Goal: Information Seeking & Learning: Learn about a topic

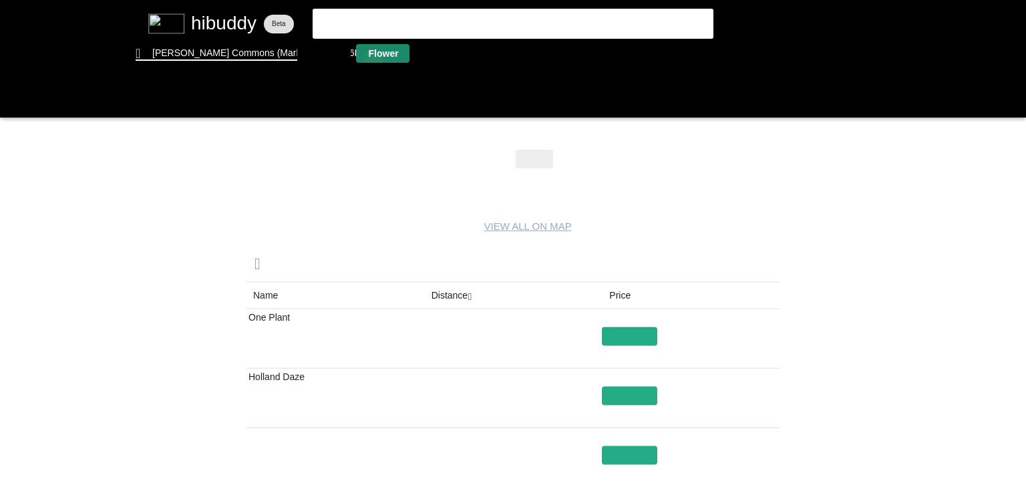
click at [372, 59] on flt-glass-pane at bounding box center [513, 246] width 1026 height 493
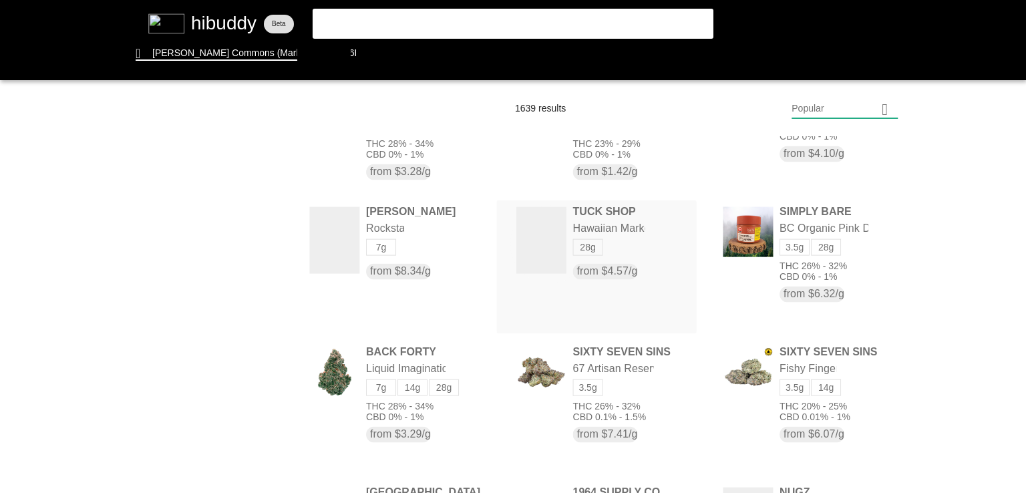
click at [548, 243] on flt-glass-pane at bounding box center [513, 246] width 1026 height 493
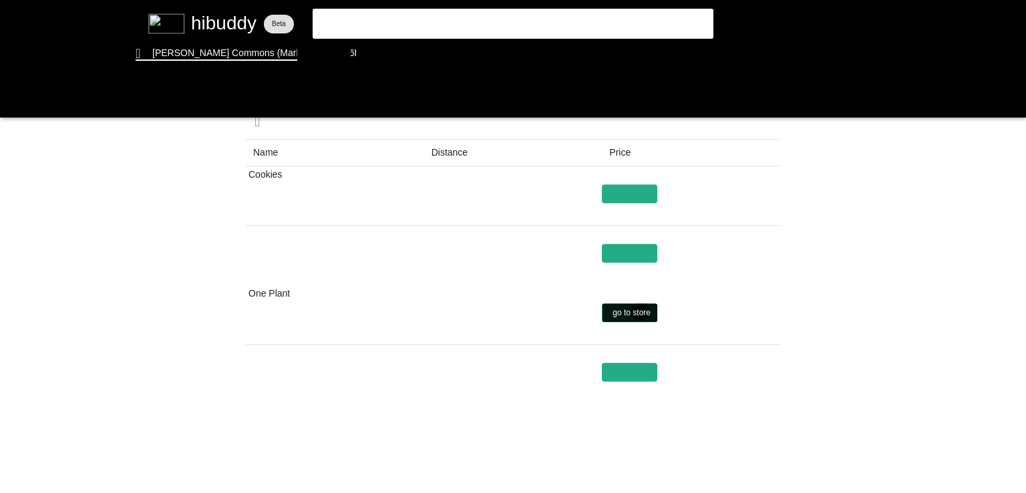
click at [641, 311] on flt-glass-pane at bounding box center [513, 246] width 1026 height 493
click at [617, 370] on flt-glass-pane at bounding box center [513, 246] width 1026 height 493
click at [393, 14] on flt-glass-pane at bounding box center [513, 246] width 1026 height 493
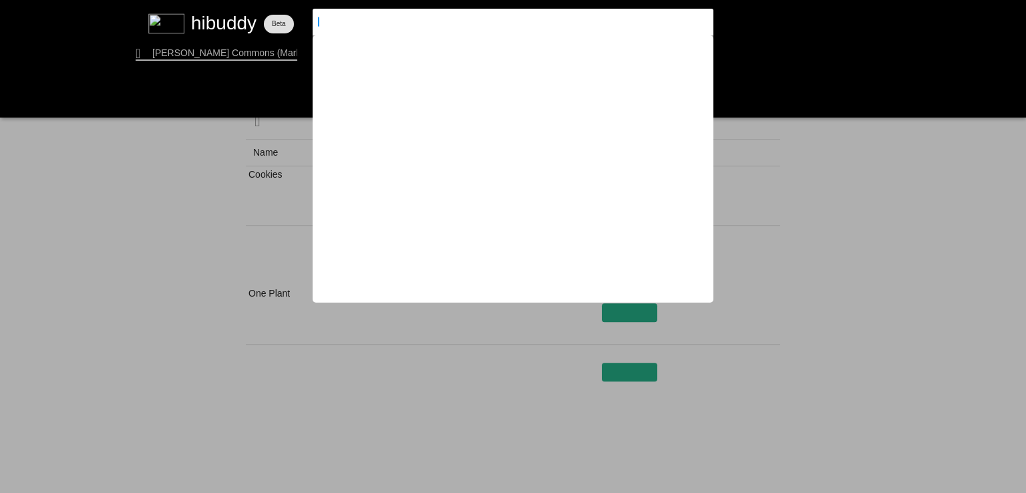
click at [0, 142] on flt-glass-pane at bounding box center [513, 246] width 1026 height 493
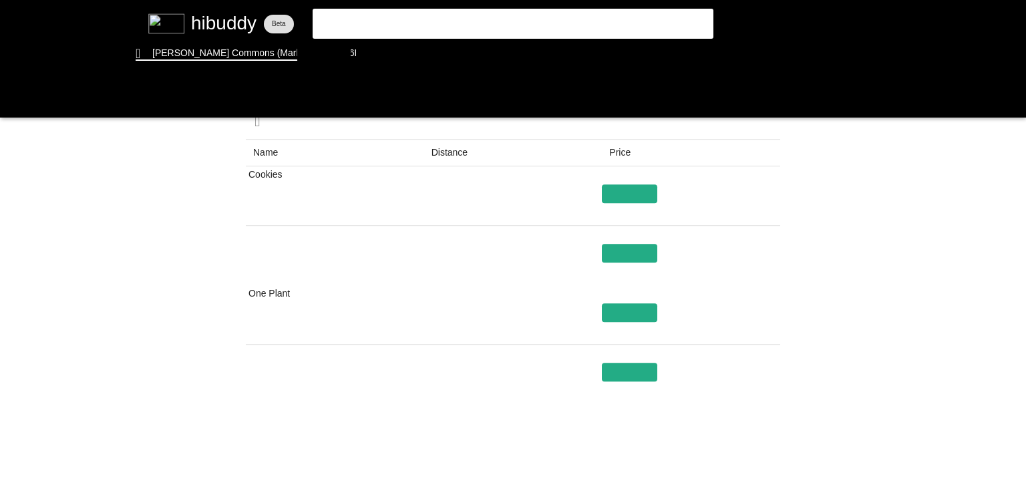
click at [0, 142] on flt-glass-pane at bounding box center [513, 246] width 1026 height 493
drag, startPoint x: 372, startPoint y: 43, endPoint x: 372, endPoint y: 51, distance: 7.4
click at [372, 51] on flt-glass-pane at bounding box center [513, 246] width 1026 height 493
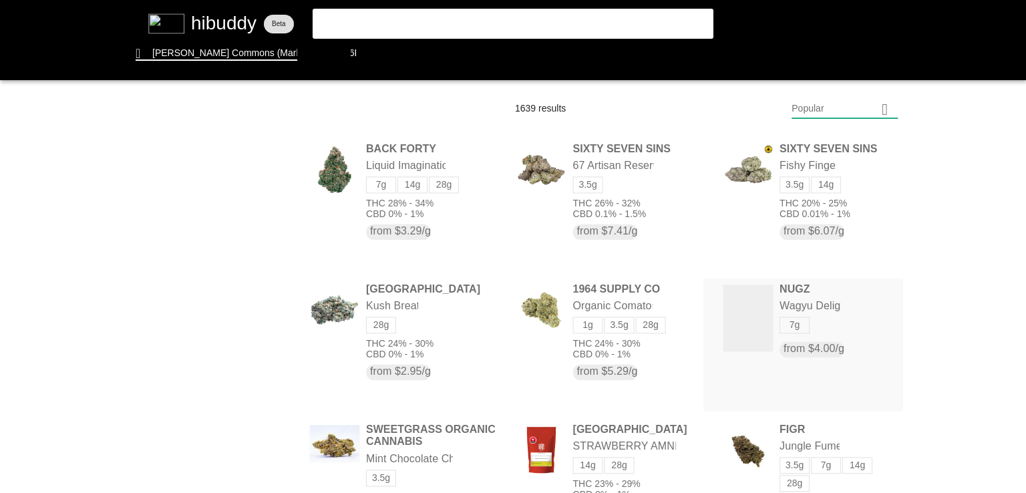
click at [785, 289] on flt-glass-pane at bounding box center [513, 246] width 1026 height 493
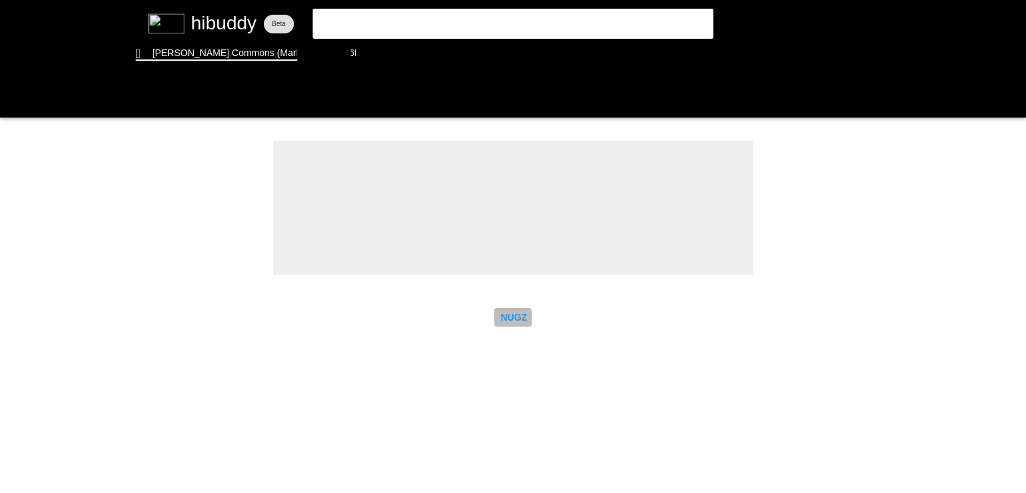
click at [512, 311] on flt-glass-pane at bounding box center [513, 246] width 1026 height 493
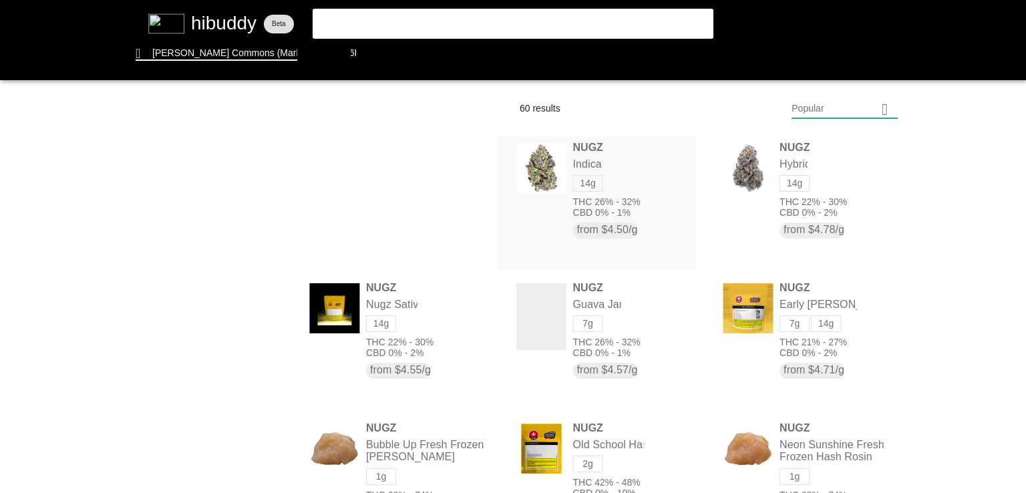
click at [578, 160] on flt-glass-pane at bounding box center [513, 246] width 1026 height 493
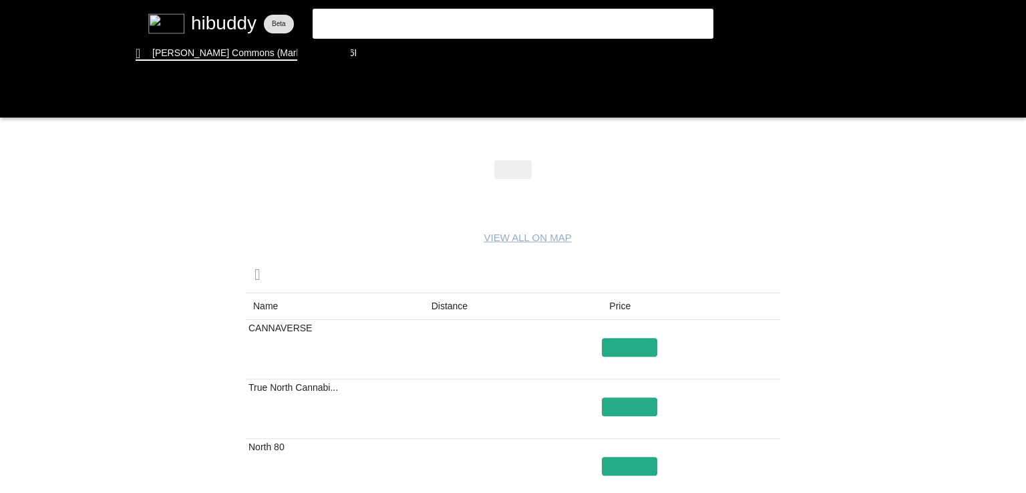
click at [438, 305] on flt-glass-pane at bounding box center [513, 246] width 1026 height 493
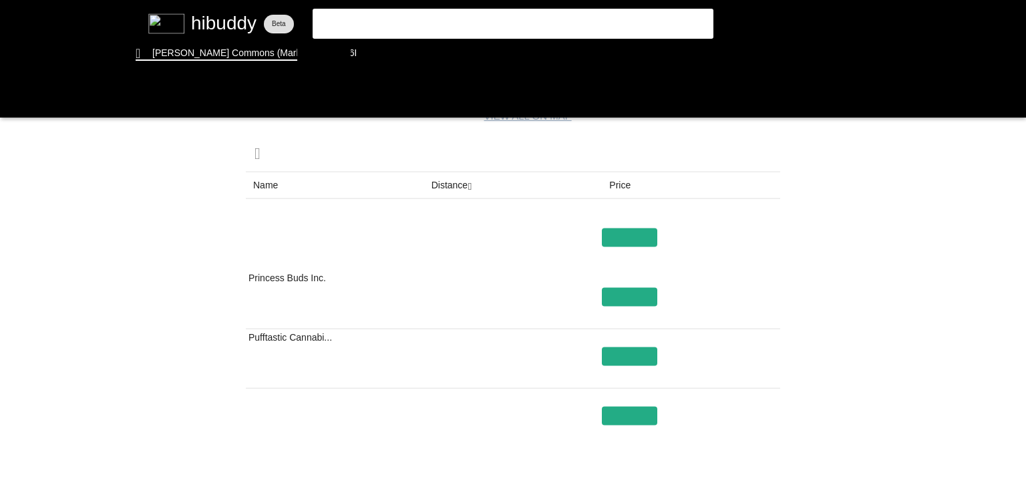
click at [635, 414] on flt-glass-pane at bounding box center [513, 246] width 1026 height 493
click at [618, 292] on flt-glass-pane at bounding box center [513, 246] width 1026 height 493
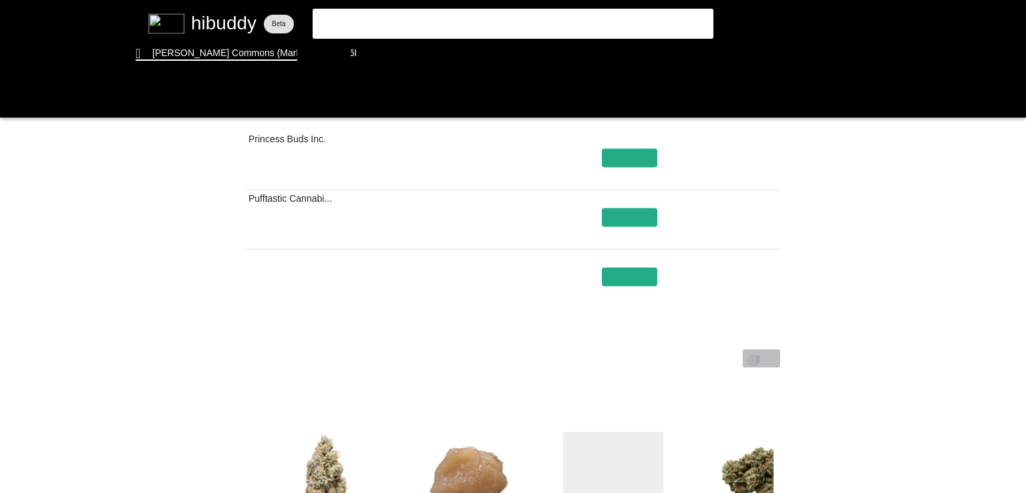
click at [754, 361] on flt-glass-pane at bounding box center [513, 246] width 1026 height 493
